Goal: Register for event/course

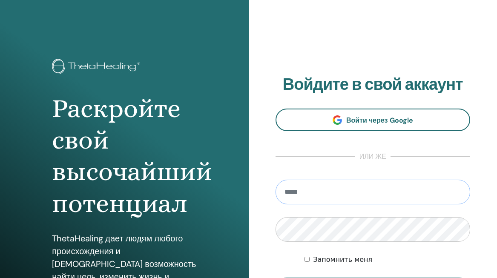
type input "**********"
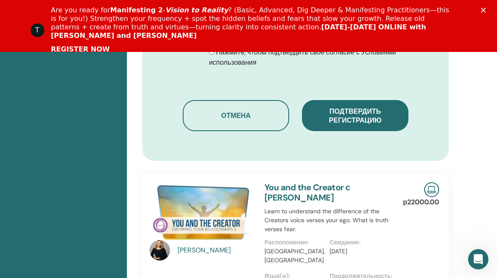
scroll to position [616, 0]
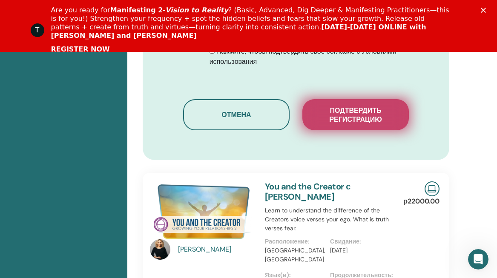
click at [368, 107] on span "Подтвердить регистрацию" at bounding box center [355, 115] width 85 height 18
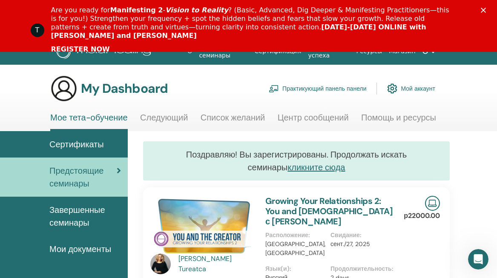
scroll to position [3, 0]
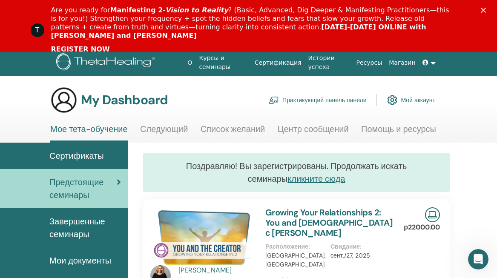
click at [94, 45] on link "REGISTER NOW" at bounding box center [80, 49] width 59 height 9
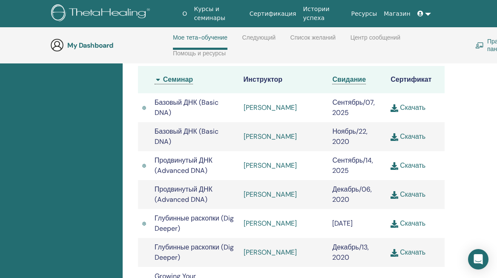
scroll to position [290, 5]
